Goal: Task Accomplishment & Management: Manage account settings

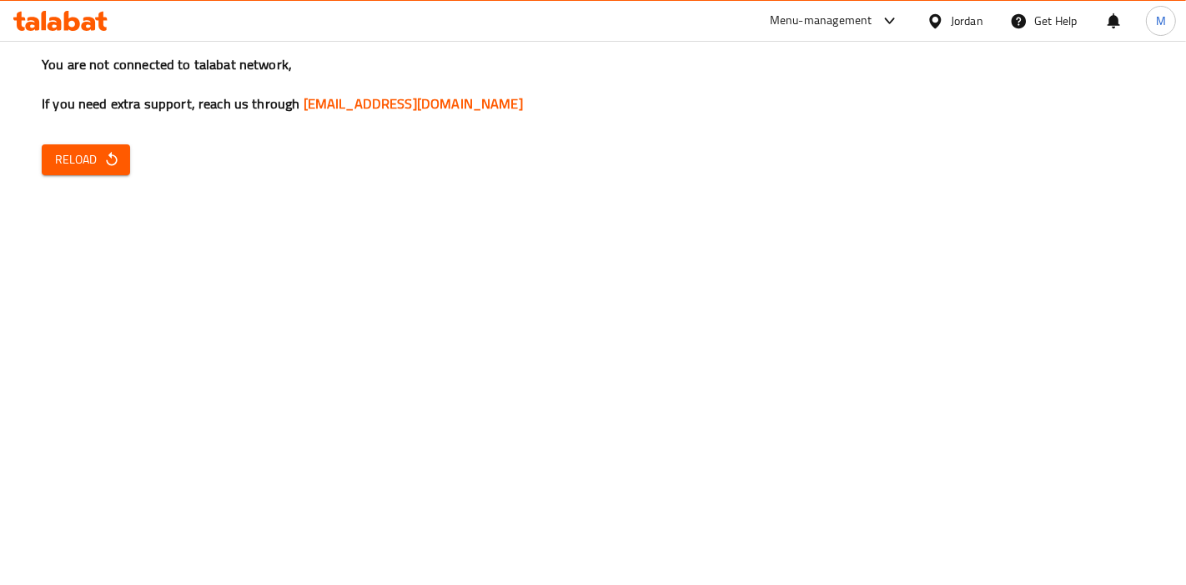
click at [74, 146] on button "Reload" at bounding box center [86, 159] width 88 height 31
click at [139, 158] on div "You are not connected to talabat network, If you need extra support, reach us t…" at bounding box center [593, 292] width 1186 height 585
click at [84, 168] on span "Reload" at bounding box center [86, 159] width 62 height 21
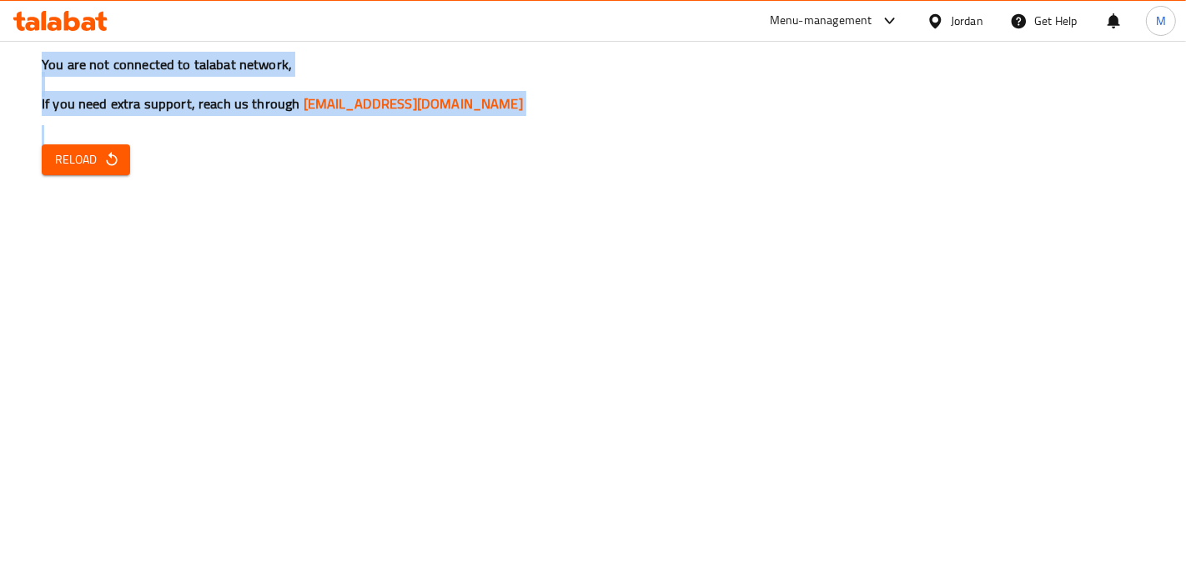
click at [83, 168] on span "Reload" at bounding box center [86, 159] width 62 height 21
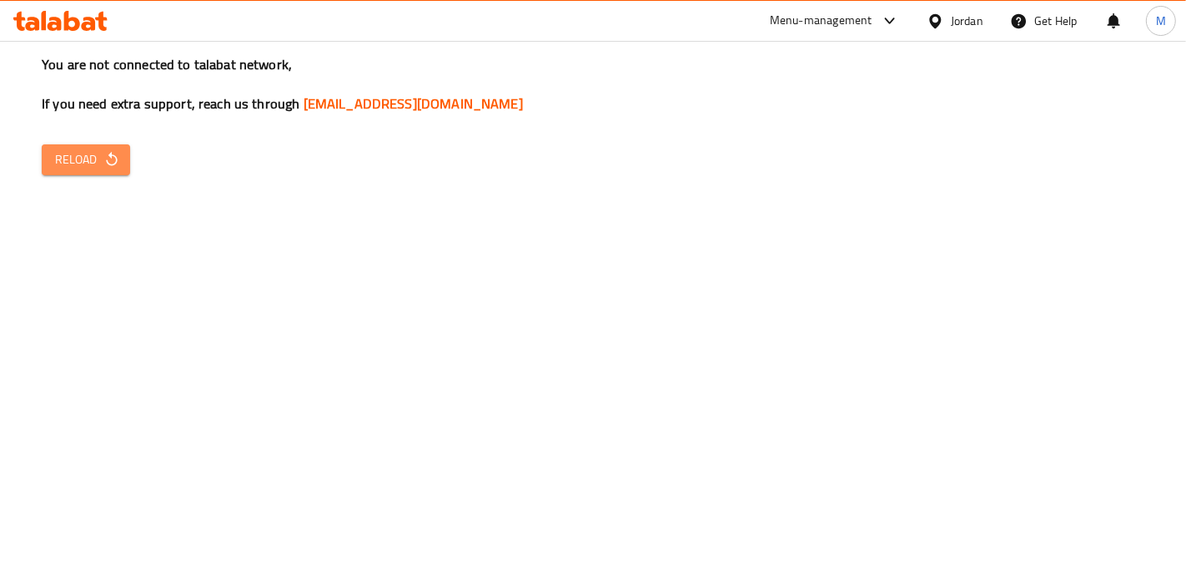
click at [75, 168] on span "Reload" at bounding box center [86, 159] width 62 height 21
click at [108, 164] on icon "button" at bounding box center [111, 159] width 11 height 14
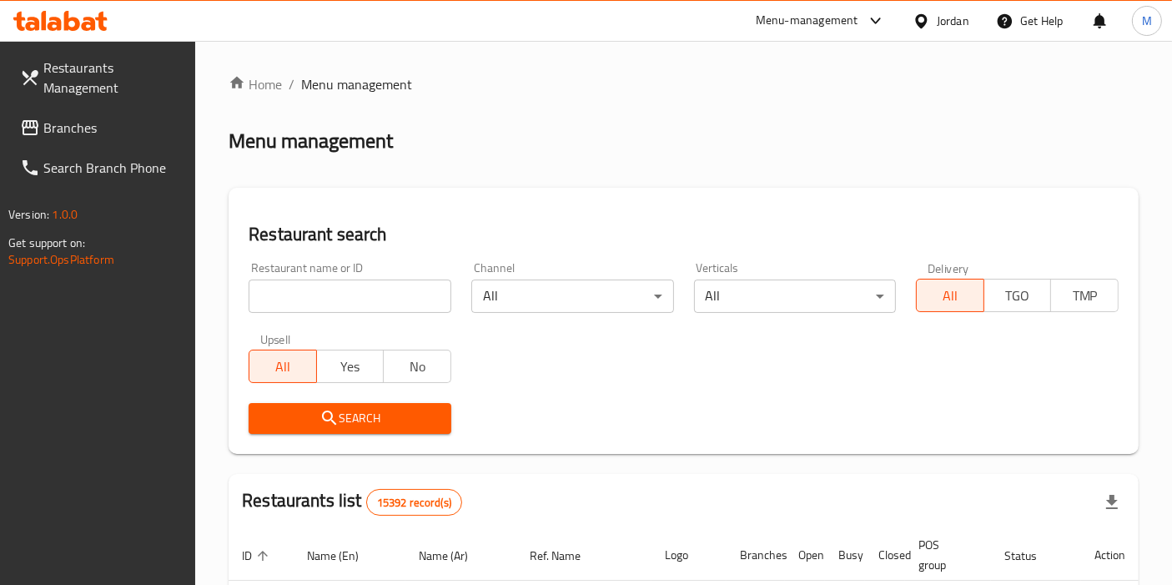
click at [348, 290] on input "search" at bounding box center [350, 295] width 203 height 33
type input "ش"
click button "Search" at bounding box center [350, 418] width 203 height 31
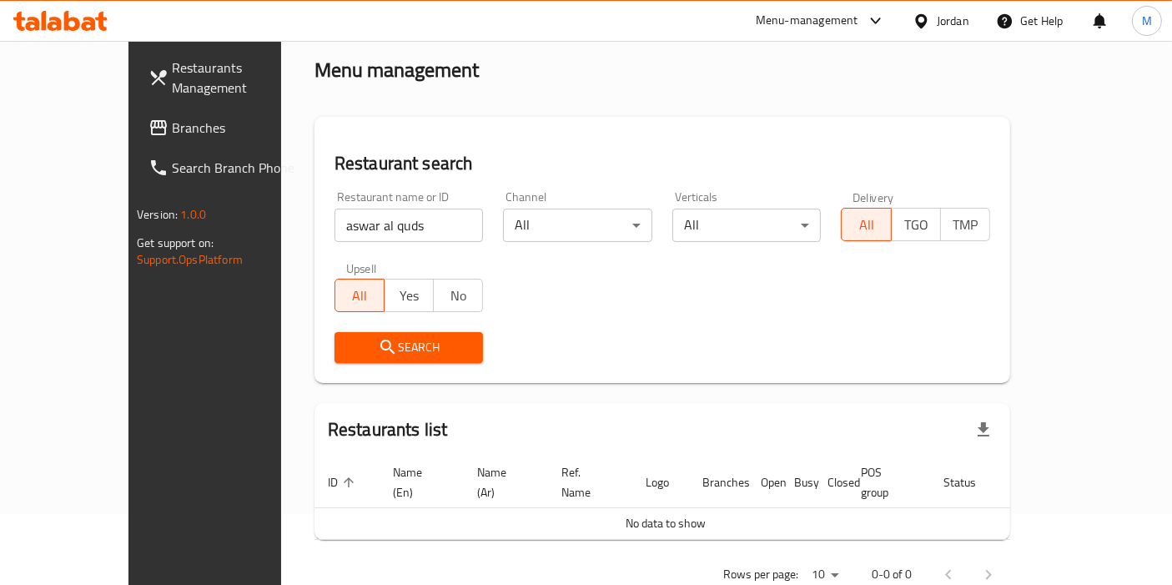
scroll to position [95, 0]
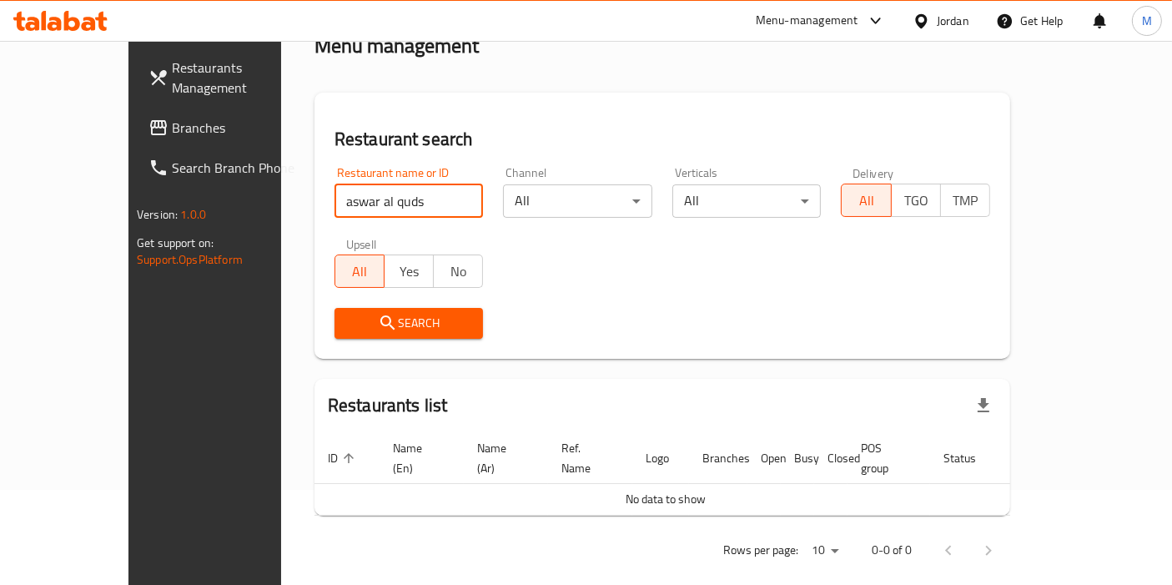
click at [334, 205] on input "aswar al quds" at bounding box center [408, 200] width 149 height 33
type input "aswar al-quds"
click button "Search" at bounding box center [408, 323] width 149 height 31
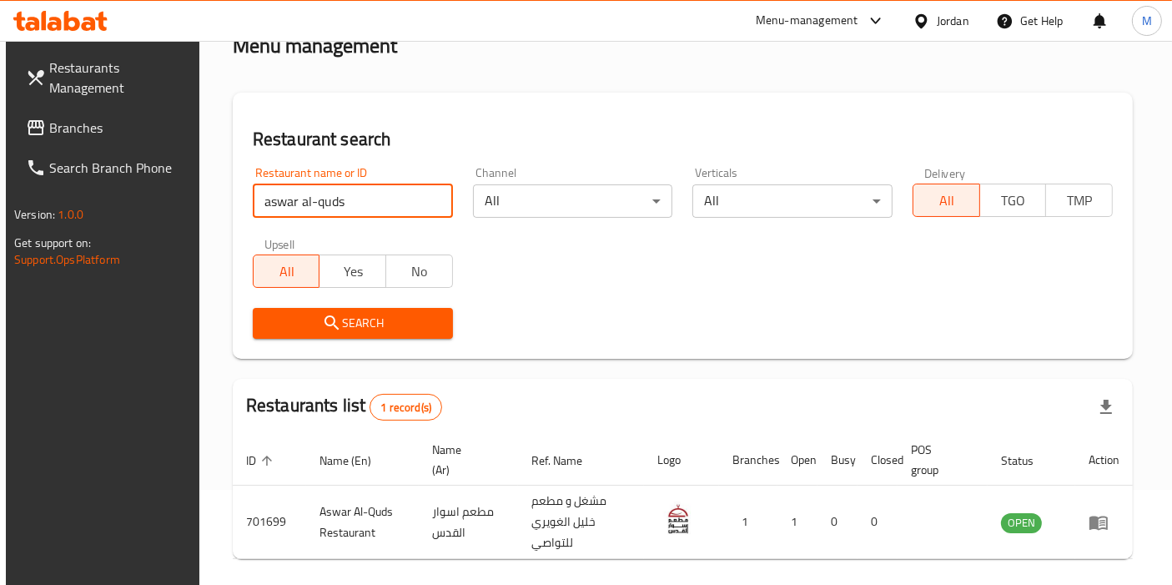
scroll to position [158, 0]
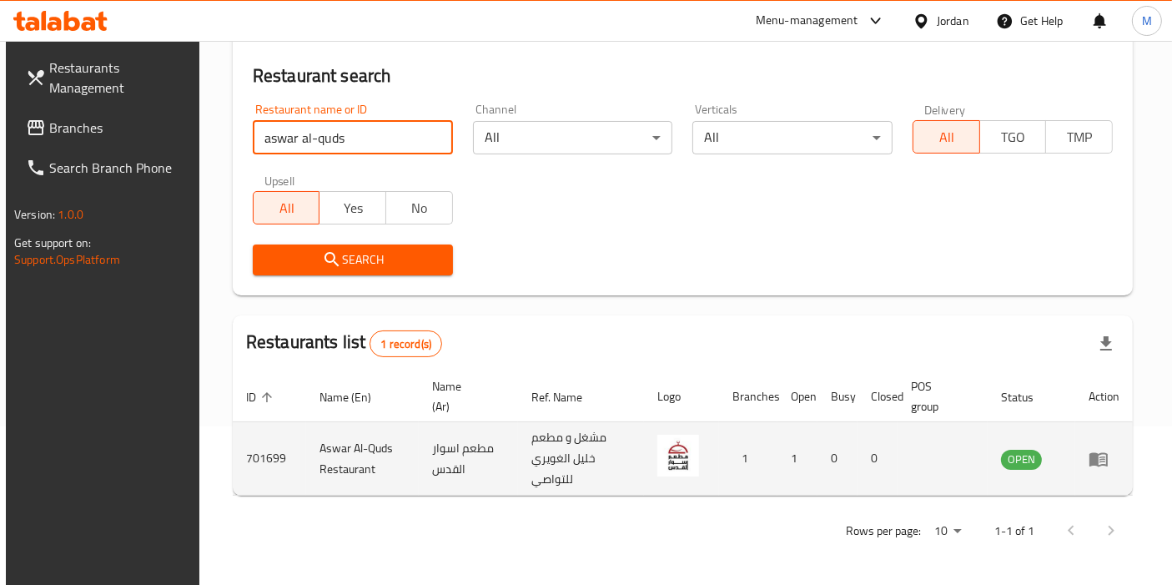
click at [1108, 451] on icon "enhanced table" at bounding box center [1098, 459] width 20 height 20
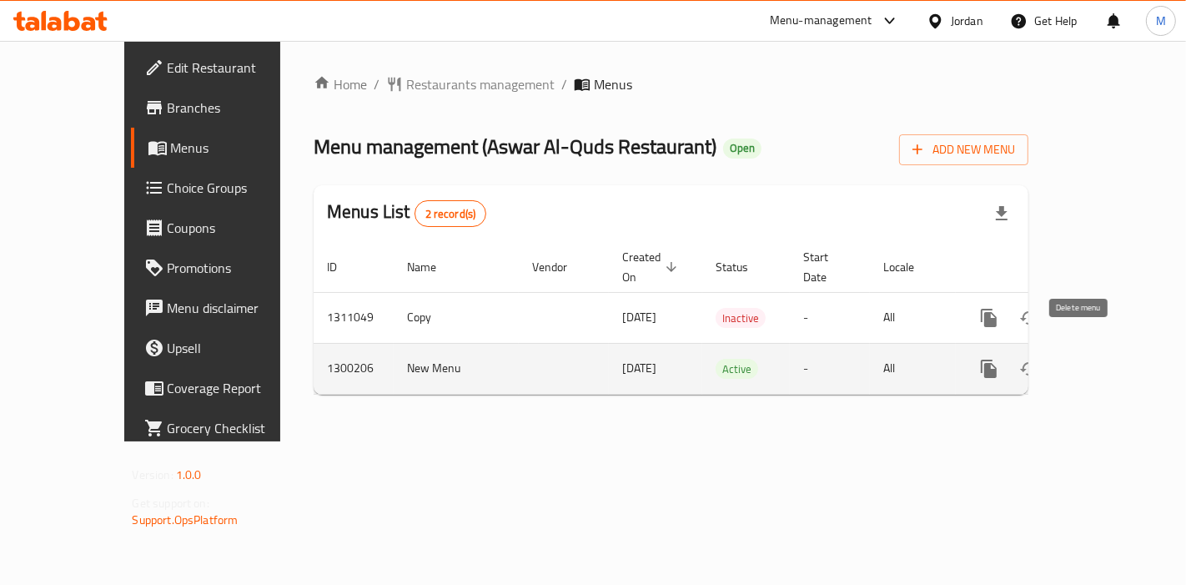
click at [1108, 351] on link "enhanced table" at bounding box center [1109, 369] width 40 height 40
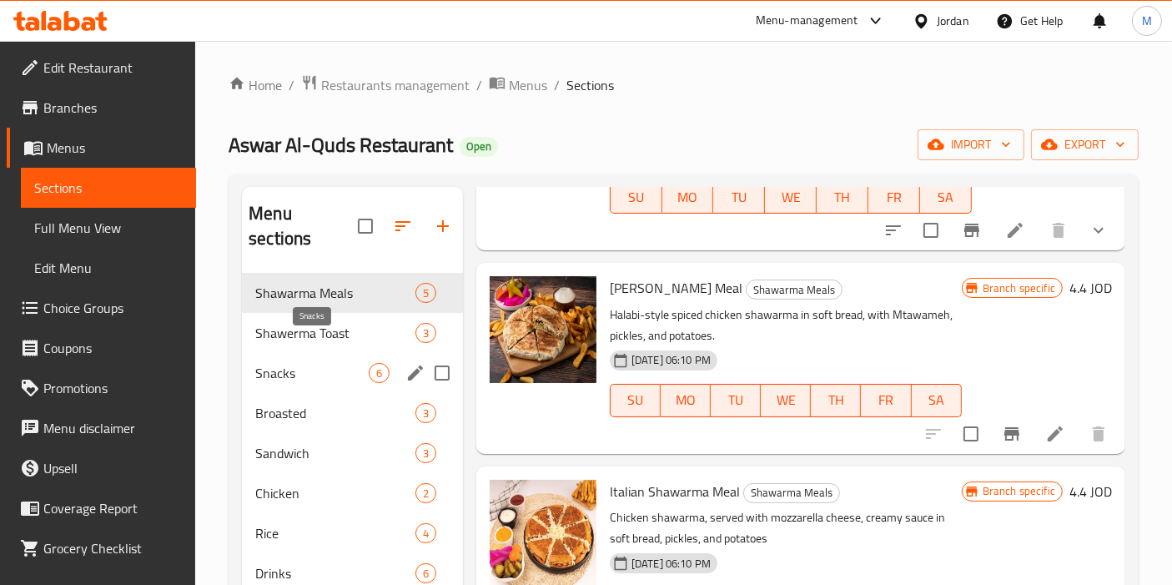
click at [299, 363] on span "Snacks" at bounding box center [311, 373] width 113 height 20
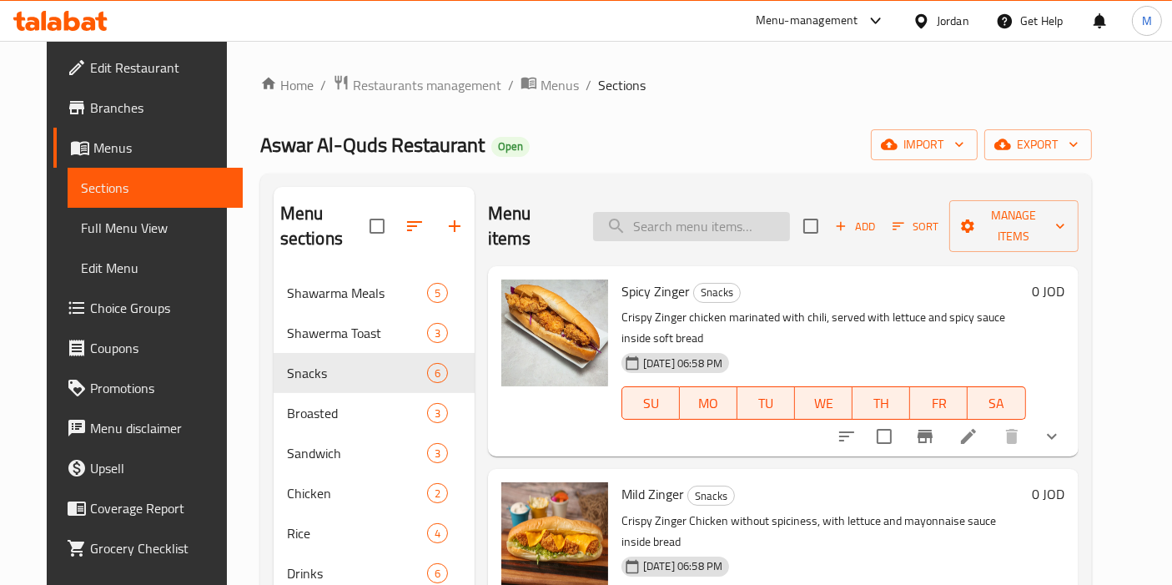
click at [672, 212] on input "search" at bounding box center [691, 226] width 197 height 29
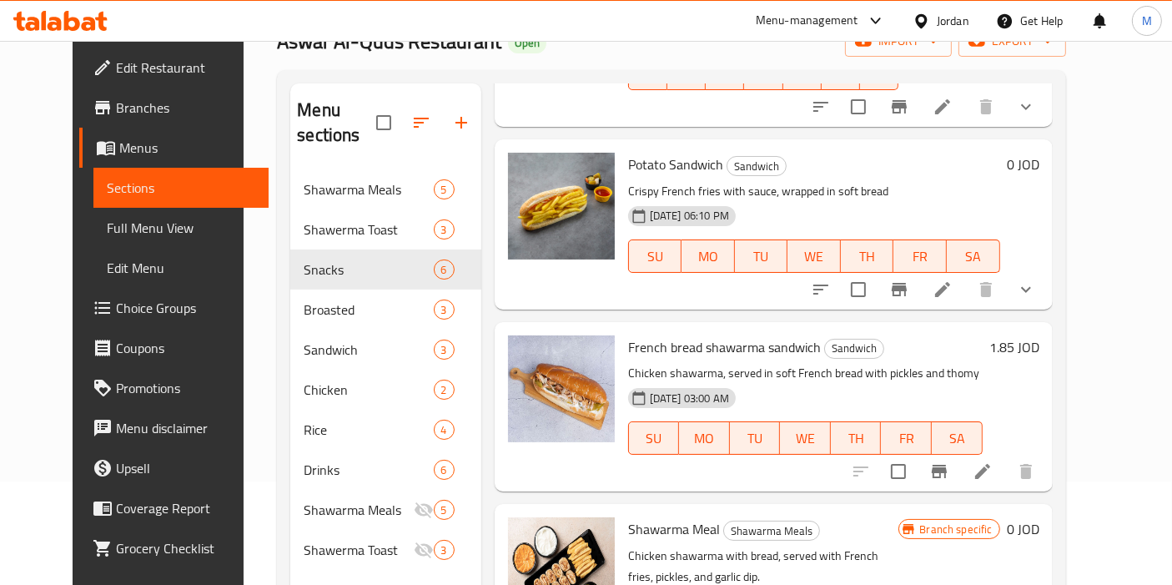
scroll to position [107, 0]
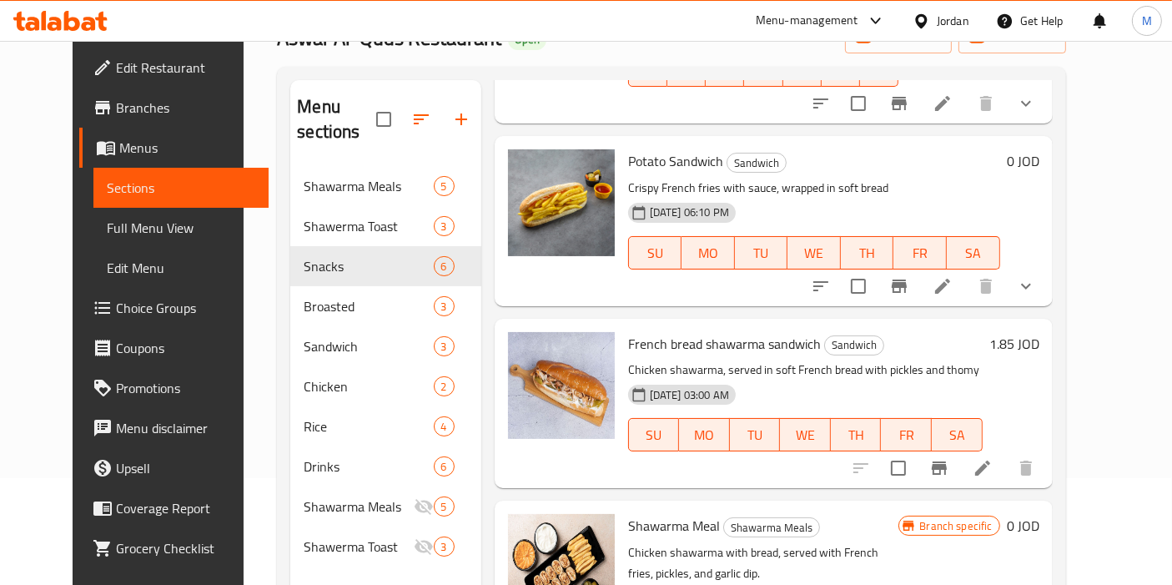
type input "french"
click at [949, 458] on icon "Branch-specific-item" at bounding box center [939, 468] width 20 height 20
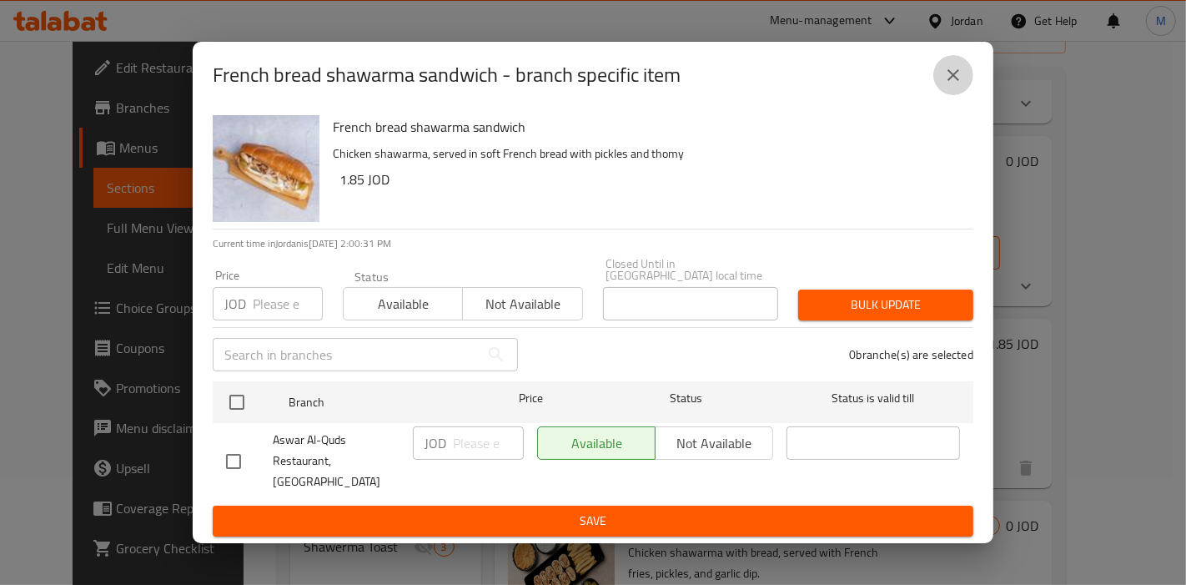
click at [953, 85] on icon "close" at bounding box center [953, 75] width 20 height 20
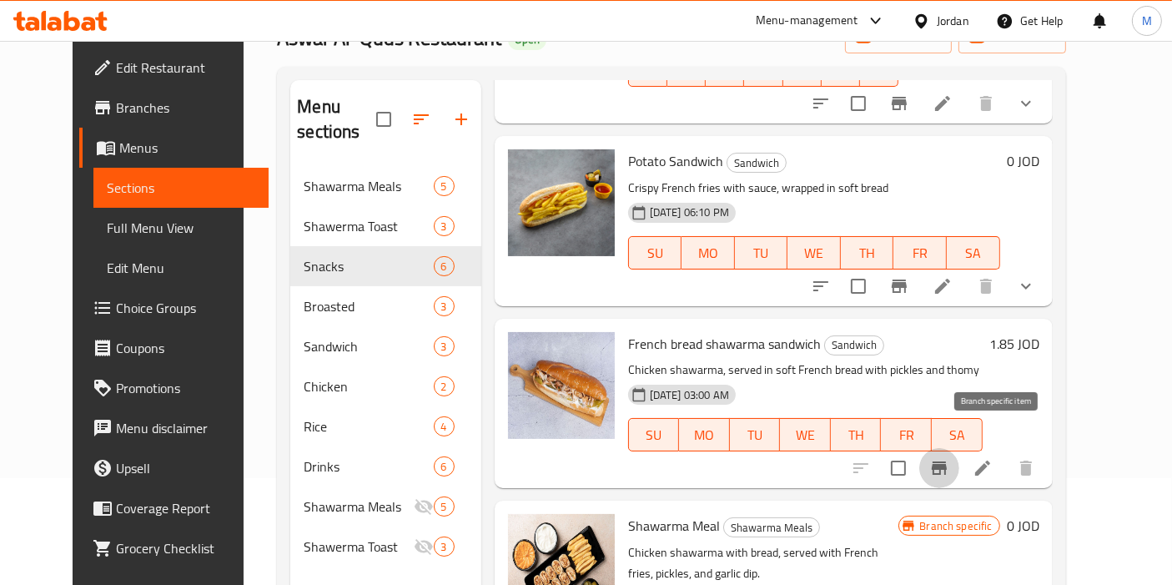
click at [947, 461] on icon "Branch-specific-item" at bounding box center [939, 467] width 15 height 13
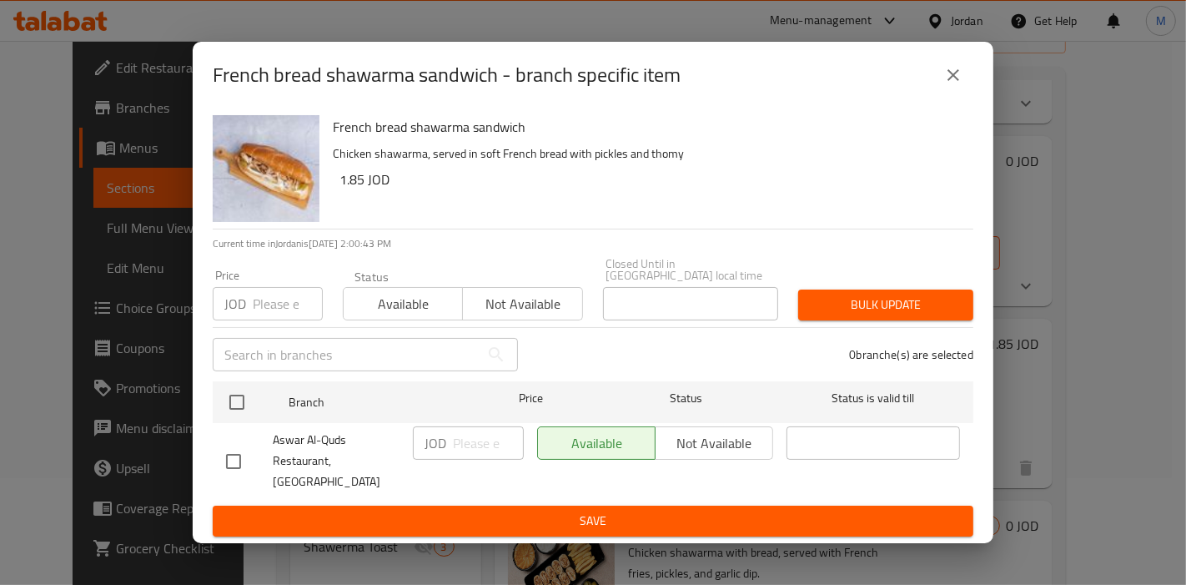
click at [958, 85] on icon "close" at bounding box center [953, 75] width 20 height 20
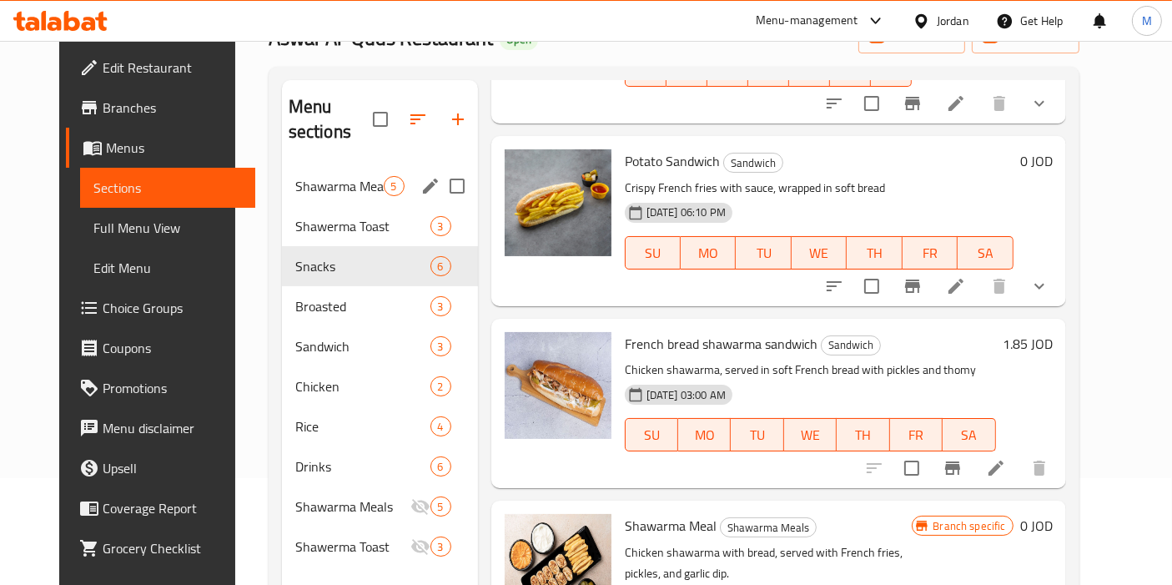
click at [304, 176] on span "Shawarma Meals" at bounding box center [339, 186] width 88 height 20
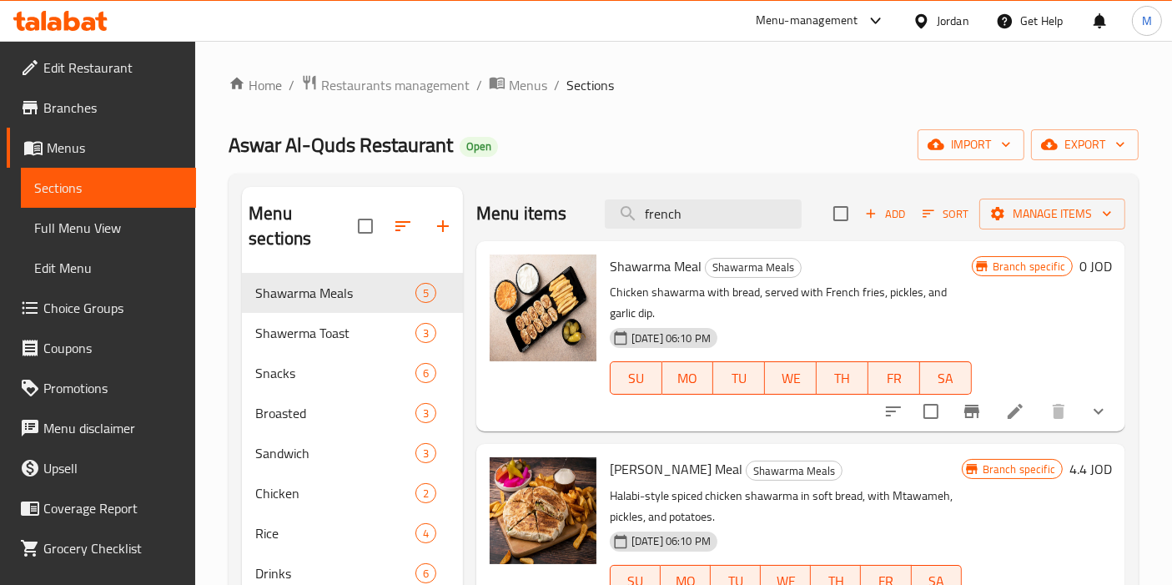
click at [100, 117] on span "Branches" at bounding box center [112, 108] width 139 height 20
